Goal: Find specific page/section: Find specific page/section

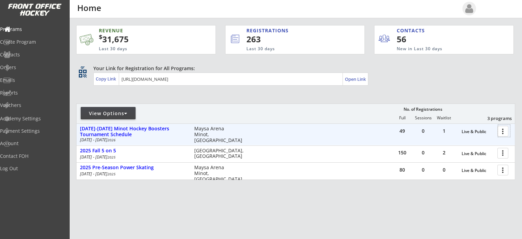
click at [499, 134] on div at bounding box center [504, 131] width 12 height 12
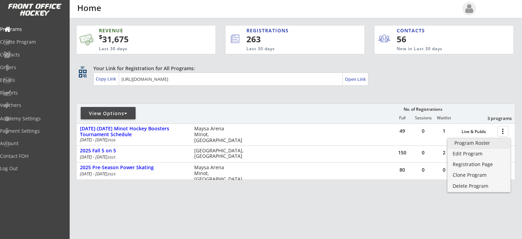
click at [483, 143] on div "Program Roster" at bounding box center [479, 142] width 49 height 5
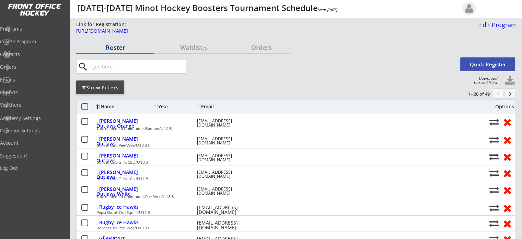
click at [89, 88] on div "Show Filters" at bounding box center [100, 87] width 48 height 7
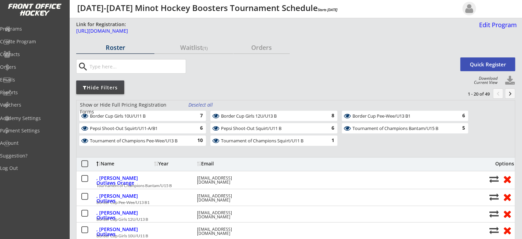
click at [89, 88] on div "Hide Filters" at bounding box center [100, 87] width 48 height 7
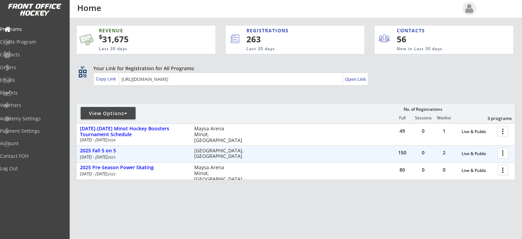
click at [504, 150] on div at bounding box center [504, 153] width 12 height 12
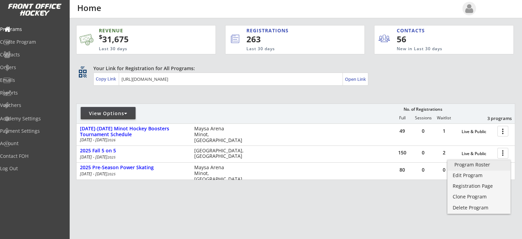
click at [480, 166] on div "Program Roster" at bounding box center [479, 164] width 49 height 5
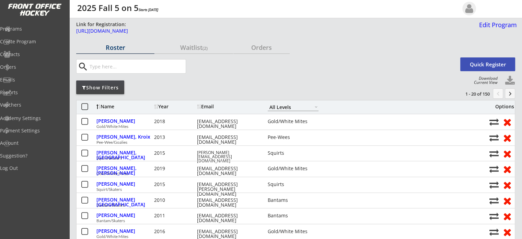
scroll to position [34, 0]
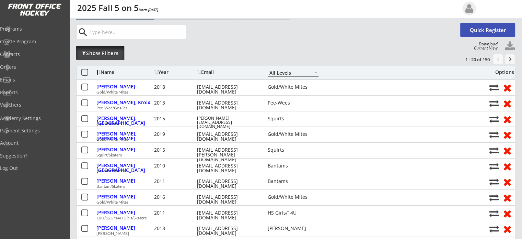
click at [104, 55] on div "Show Filters" at bounding box center [100, 53] width 48 height 7
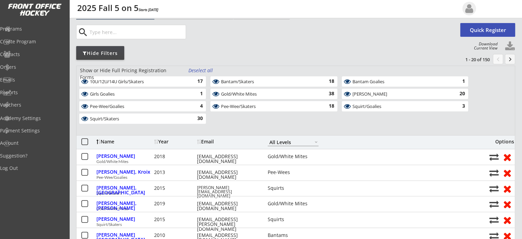
click at [373, 92] on div "Maroon Mites" at bounding box center [401, 93] width 97 height 5
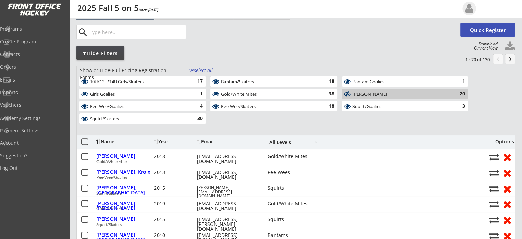
click at [373, 92] on div "Maroon Mites" at bounding box center [401, 93] width 97 height 5
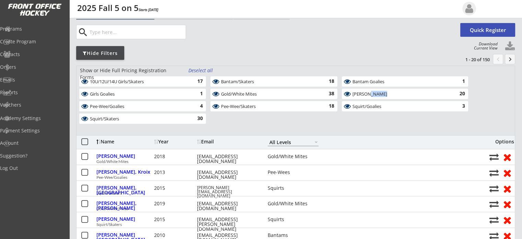
click at [373, 92] on div "Maroon Mites" at bounding box center [401, 93] width 97 height 5
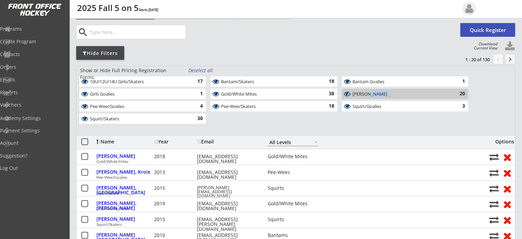
click at [373, 92] on div "Maroon Mites" at bounding box center [401, 93] width 97 height 5
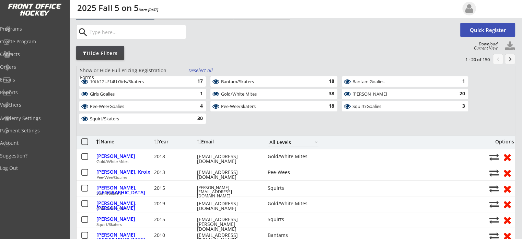
click at [483, 82] on div "Show or Hide Full Pricing Registration Forms Deselect all 10U/12U/14U Girls/Ska…" at bounding box center [295, 100] width 439 height 69
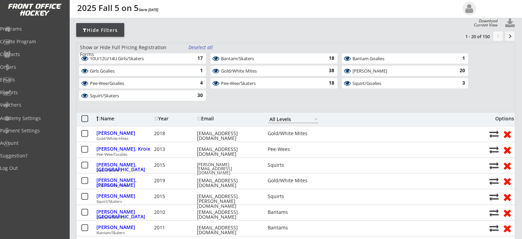
scroll to position [69, 0]
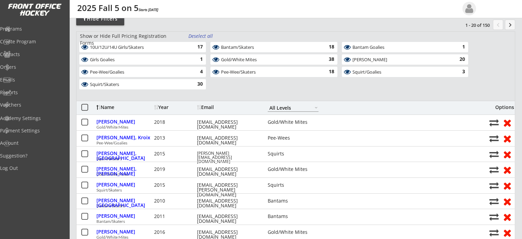
click at [277, 104] on select "Maroon Mites Gold/White Mites Squirts 10U/12U Girls Pee-Wees Bantams HS Boys/Jr…" at bounding box center [293, 108] width 51 height 8
click at [268, 104] on select "Maroon Mites Gold/White Mites Squirts 10U/12U Girls Pee-Wees Bantams HS Boys/Jr…" at bounding box center [293, 108] width 51 height 8
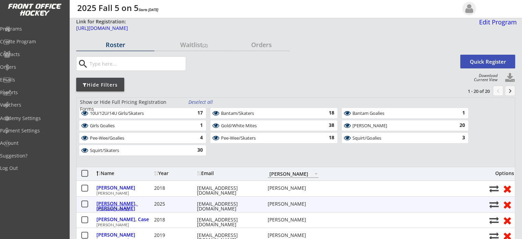
scroll to position [0, 0]
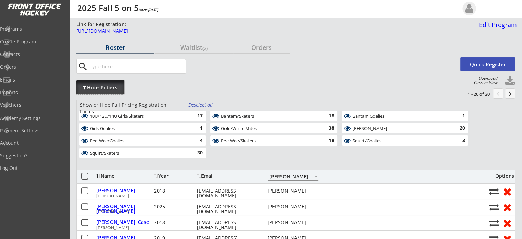
click at [110, 87] on div "Hide Filters" at bounding box center [100, 87] width 48 height 7
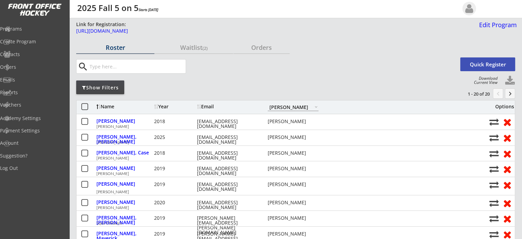
click at [286, 105] on select "Maroon Mites Gold/White Mites Squirts 10U/12U Girls Pee-Wees Bantams HS Boys/Jr…" at bounding box center [293, 107] width 51 height 8
click at [268, 103] on select "Maroon Mites Gold/White Mites Squirts 10U/12U Girls Pee-Wees Bantams HS Boys/Jr…" at bounding box center [293, 107] width 51 height 8
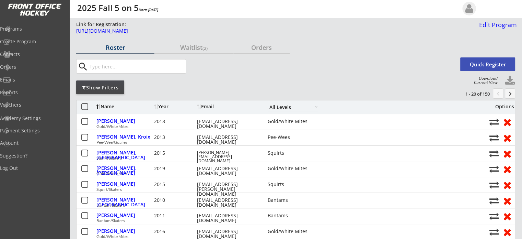
click at [271, 105] on select "Maroon Mites Gold/White Mites Squirts 10U/12U Girls Pee-Wees Bantams HS Boys/Jr…" at bounding box center [293, 107] width 51 height 8
click at [268, 103] on select "Maroon Mites Gold/White Mites Squirts 10U/12U Girls Pee-Wees Bantams HS Boys/Jr…" at bounding box center [293, 107] width 51 height 8
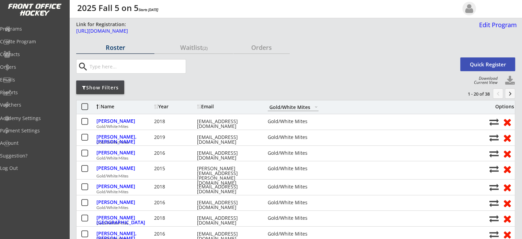
click at [270, 105] on select "Maroon Mites Gold/White Mites Squirts 10U/12U Girls Pee-Wees Bantams HS Boys/Jr…" at bounding box center [293, 107] width 51 height 8
select select ""All Levels""
click at [268, 103] on select "Maroon Mites Gold/White Mites Squirts 10U/12U Girls Pee-Wees Bantams HS Boys/Jr…" at bounding box center [293, 107] width 51 height 8
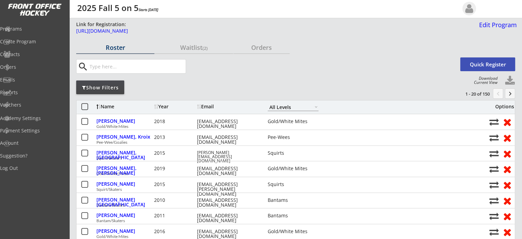
click at [112, 90] on div "Show Filters" at bounding box center [100, 87] width 48 height 7
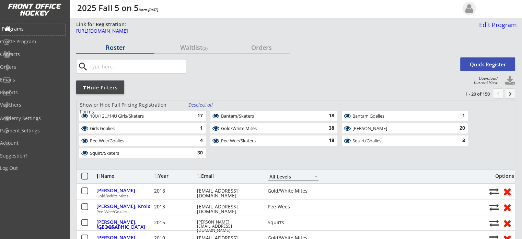
click at [26, 28] on div "Programs" at bounding box center [33, 28] width 62 height 5
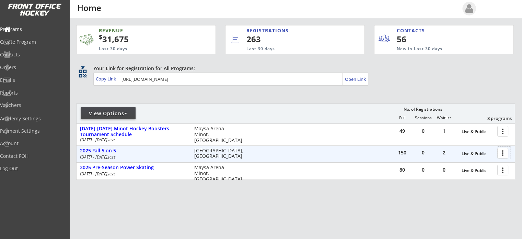
click at [505, 151] on div at bounding box center [504, 153] width 12 height 12
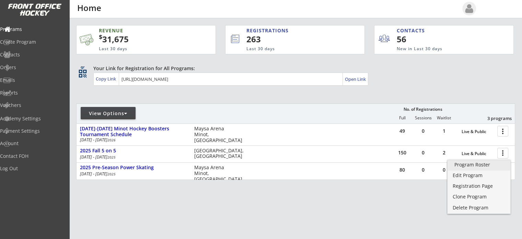
click at [488, 165] on div "Program Roster" at bounding box center [479, 164] width 49 height 5
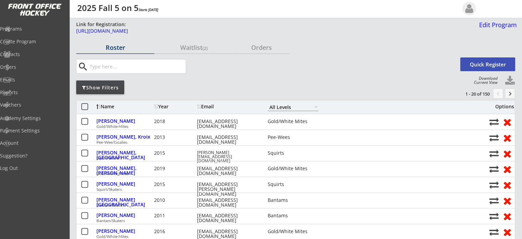
click at [293, 107] on select "Maroon Mites Gold/White Mites Squirts 10U/12U Girls Pee-Wees Bantams HS Boys/Jr…" at bounding box center [293, 107] width 51 height 8
click at [268, 103] on select "Maroon Mites Gold/White Mites Squirts 10U/12U Girls Pee-Wees Bantams HS Boys/Jr…" at bounding box center [293, 107] width 51 height 8
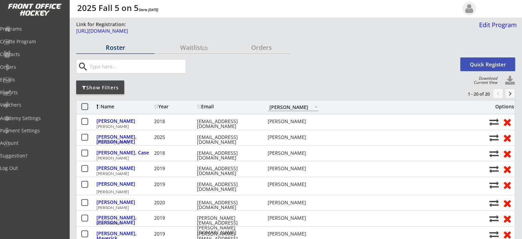
click at [287, 111] on div "Name Year Email Maroon Mites Gold/White Mites Squirts 10U/12U Girls Pee-Wees Ba…" at bounding box center [295, 107] width 439 height 14
click at [286, 107] on select "Maroon Mites Gold/White Mites Squirts 10U/12U Girls Pee-Wees Bantams HS Boys/Jr…" at bounding box center [293, 107] width 51 height 8
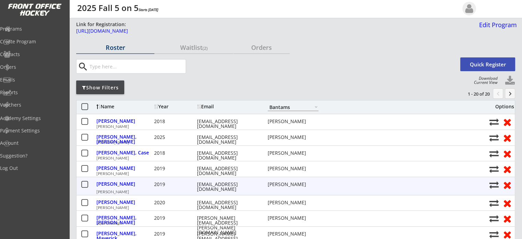
click at [268, 103] on select "Maroon Mites Gold/White Mites Squirts 10U/12U Girls Pee-Wees Bantams HS Boys/Jr…" at bounding box center [293, 107] width 51 height 8
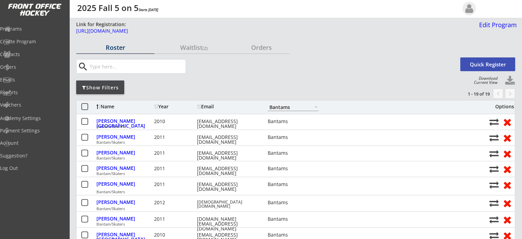
click at [277, 108] on select "Maroon Mites Gold/White Mites Squirts 10U/12U Girls Pee-Wees Bantams HS Boys/Jr…" at bounding box center [293, 107] width 51 height 8
select select ""All Levels""
click at [268, 103] on select "Maroon Mites Gold/White Mites Squirts 10U/12U Girls Pee-Wees Bantams HS Boys/Jr…" at bounding box center [293, 107] width 51 height 8
